Goal: Task Accomplishment & Management: Manage account settings

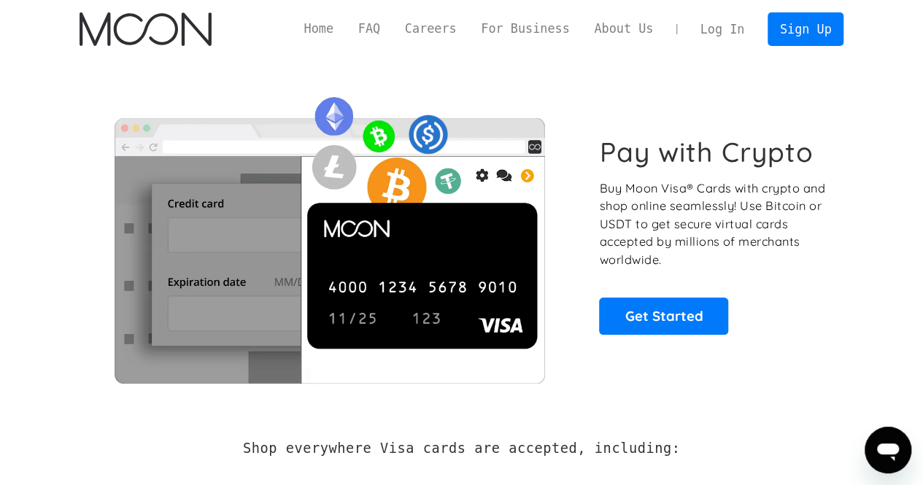
click at [709, 24] on link "Log In" at bounding box center [722, 29] width 69 height 32
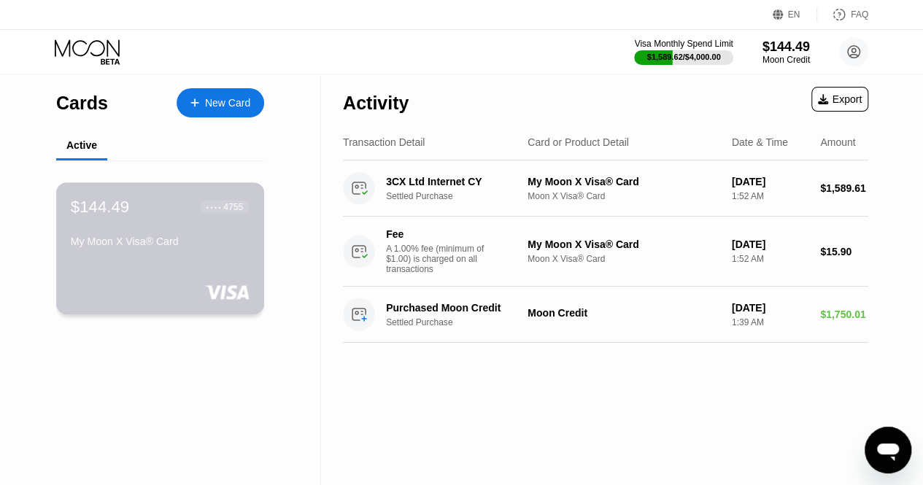
click at [187, 211] on div "$144.49 ● ● ● ● 4755" at bounding box center [160, 206] width 179 height 19
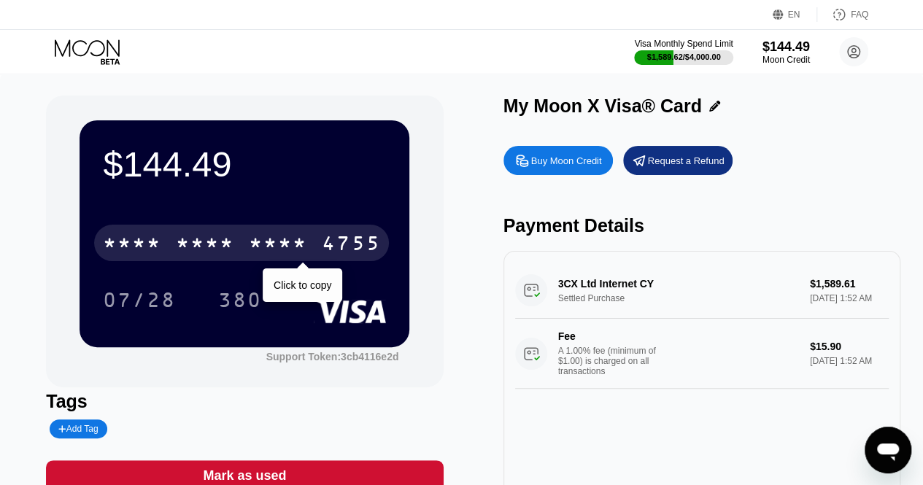
click at [380, 253] on div "4755" at bounding box center [351, 245] width 58 height 23
